Goal: Task Accomplishment & Management: Manage account settings

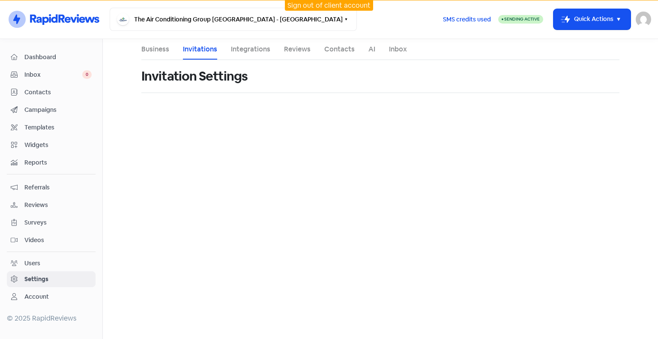
click at [70, 108] on span "Campaigns" at bounding box center [57, 109] width 67 height 9
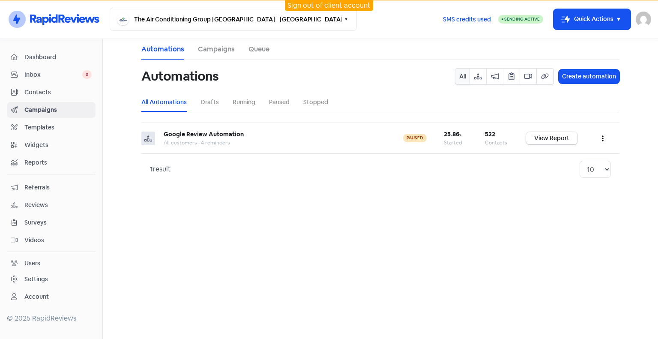
click at [47, 276] on div "Settings" at bounding box center [36, 278] width 24 height 9
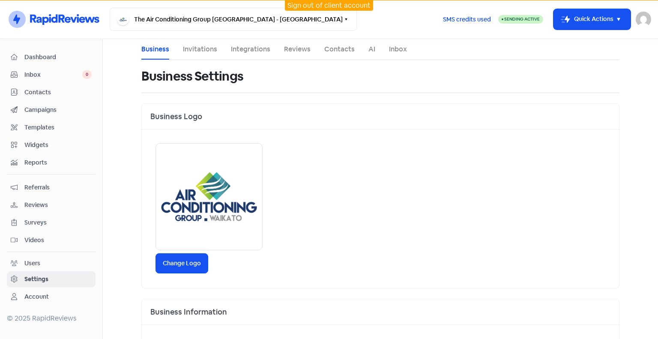
click at [206, 53] on link "Invitations" at bounding box center [200, 49] width 34 height 10
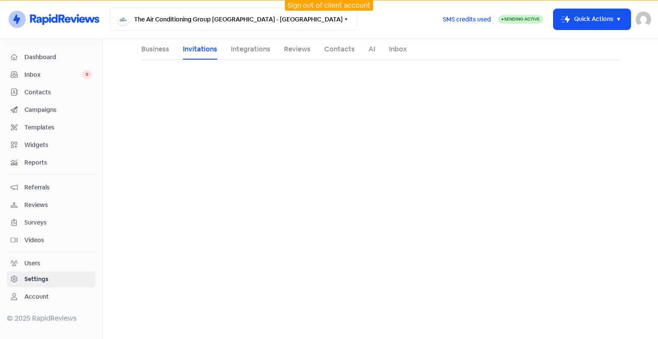
select select "Pacific/[GEOGRAPHIC_DATA]"
select select "09:00:00"
select select "17:30:00"
select select "09:00:00"
select select "17:30:00"
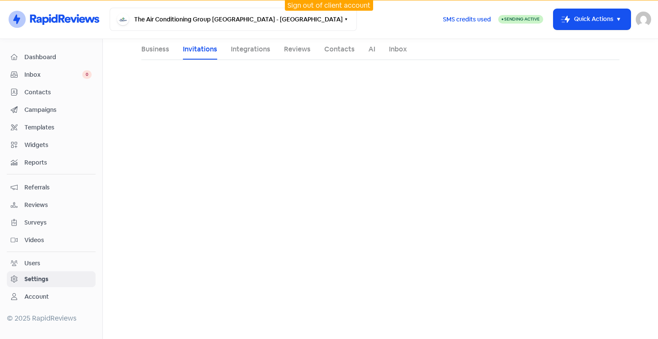
select select "09:00:00"
select select "17:30:00"
select select "09:00:00"
select select "17:30:00"
select select "09:00:00"
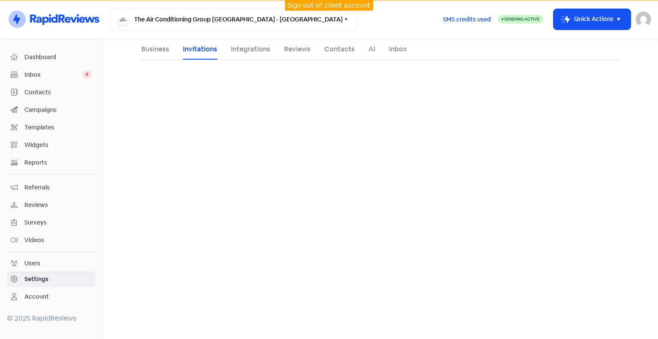
select select "17:30:00"
select select "NZ"
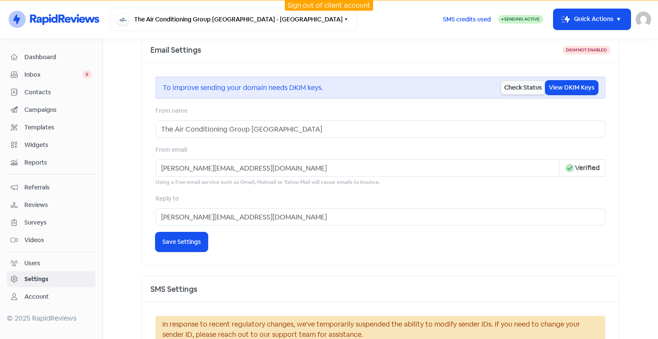
scroll to position [385, 0]
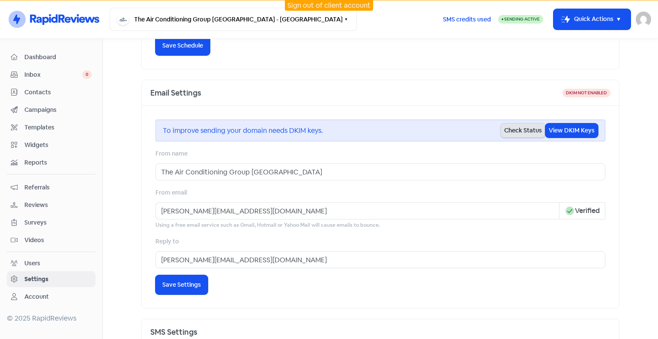
click at [514, 124] on button "Check Status" at bounding box center [522, 130] width 45 height 14
